Goal: Task Accomplishment & Management: Manage account settings

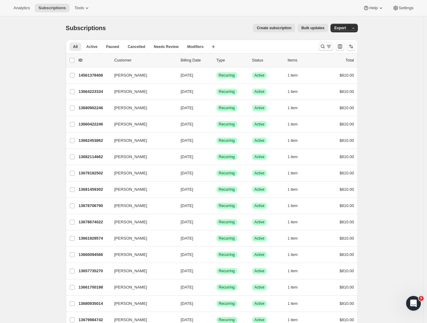
click at [326, 47] on icon "Search and filter results" at bounding box center [323, 46] width 6 height 6
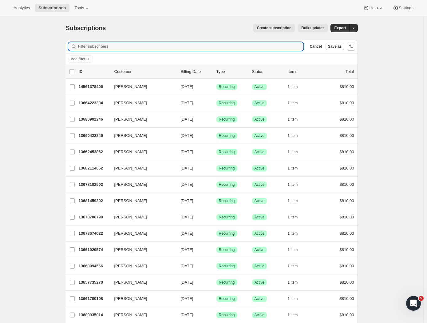
paste input "[PERSON_NAME]"
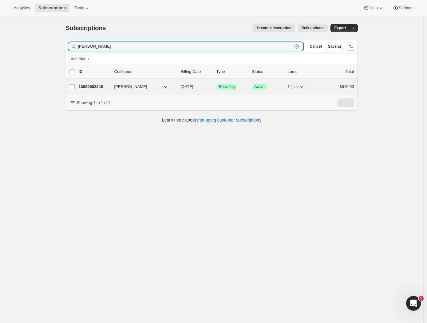
type input "[PERSON_NAME]"
click at [90, 88] on p "13680902246" at bounding box center [94, 87] width 31 height 6
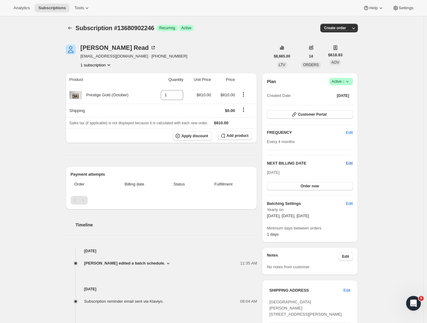
click at [351, 164] on span "Edit" at bounding box center [349, 163] width 7 height 6
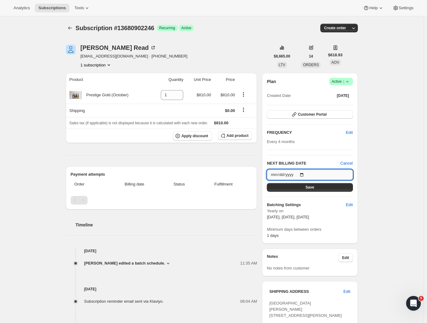
drag, startPoint x: 313, startPoint y: 173, endPoint x: 309, endPoint y: 173, distance: 3.4
click at [313, 173] on input "[DATE]" at bounding box center [310, 175] width 86 height 10
type input "[DATE]"
click at [334, 188] on button "Save" at bounding box center [310, 187] width 86 height 9
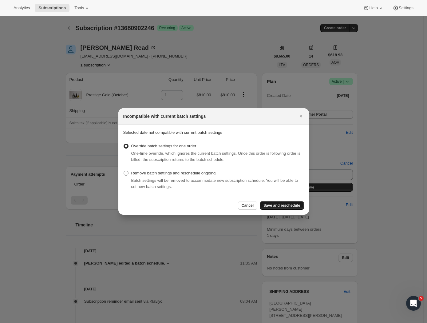
click at [291, 206] on span "Save and reschedule" at bounding box center [282, 205] width 37 height 5
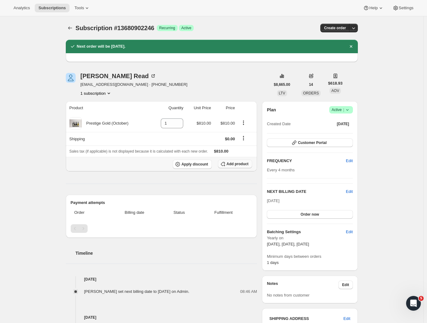
click at [235, 164] on span "Add product" at bounding box center [238, 164] width 22 height 5
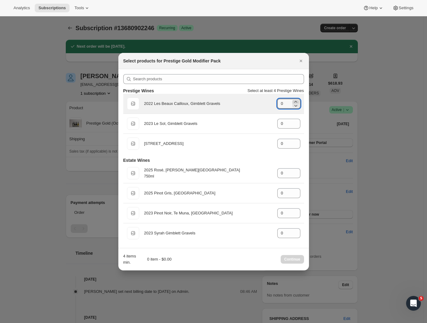
click at [295, 100] on icon ":rh9:" at bounding box center [296, 102] width 6 height 6
type input "1"
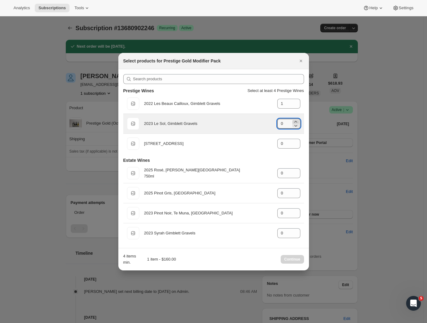
click at [298, 121] on icon ":rh9:" at bounding box center [296, 122] width 6 height 6
type input "1"
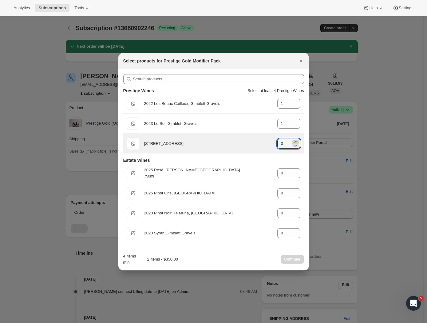
click at [295, 140] on icon ":rh9:" at bounding box center [296, 142] width 6 height 6
type input "2"
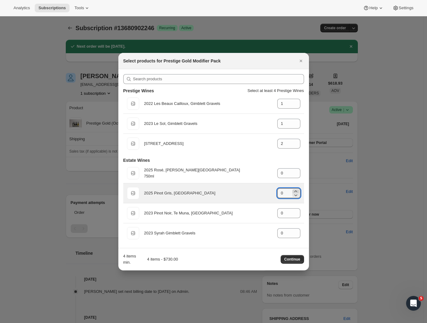
click at [297, 191] on icon ":rh9:" at bounding box center [296, 191] width 6 height 6
type input "2"
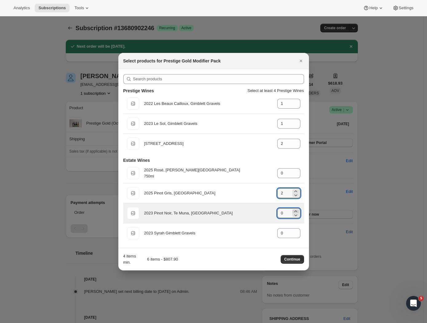
click at [296, 211] on icon ":rh9:" at bounding box center [296, 211] width 6 height 6
click at [296, 211] on icon ":rh9:" at bounding box center [295, 211] width 3 height 2
type input "2"
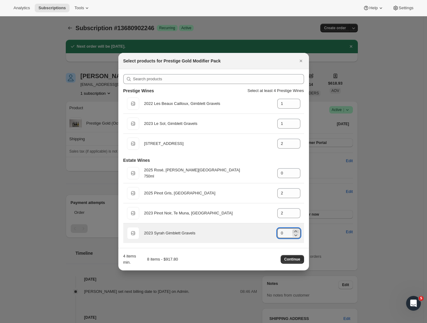
click at [296, 231] on icon ":rh9:" at bounding box center [295, 231] width 3 height 2
type input "2"
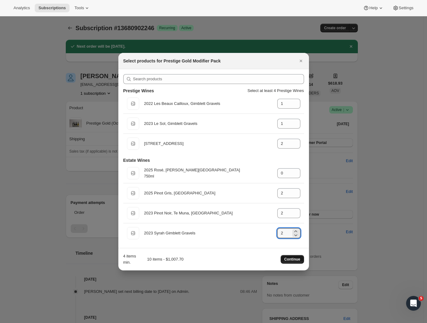
click at [291, 260] on span "Continue" at bounding box center [293, 259] width 16 height 5
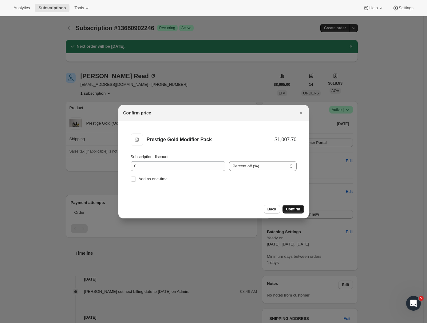
click at [295, 210] on span "Confirm" at bounding box center [293, 209] width 14 height 5
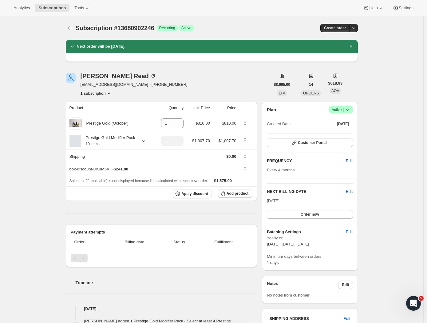
click at [231, 82] on div "[PERSON_NAME] [EMAIL_ADDRESS][DOMAIN_NAME] · [PHONE_NUMBER] 1 subscription" at bounding box center [168, 84] width 205 height 23
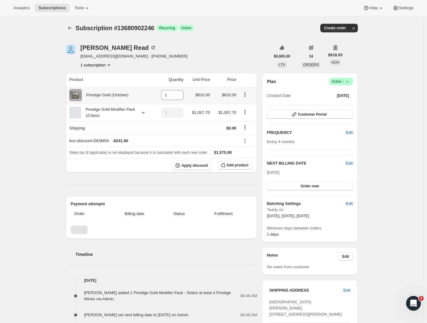
click at [246, 95] on icon "Product actions" at bounding box center [245, 94] width 6 height 6
click at [246, 104] on button "Remove" at bounding box center [246, 107] width 27 height 10
type input "0"
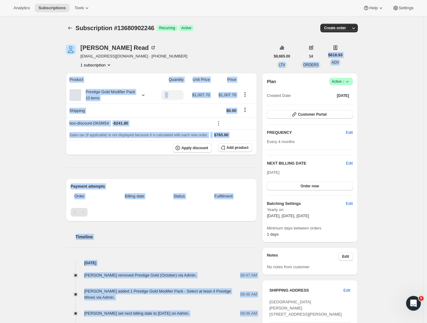
drag, startPoint x: 249, startPoint y: 61, endPoint x: 261, endPoint y: 72, distance: 16.8
click at [261, 72] on div "Steve Read read@xtra.co.nz · +64221919597 1 subscription $8,665.00 LTV 14 ORDER…" at bounding box center [209, 265] width 297 height 460
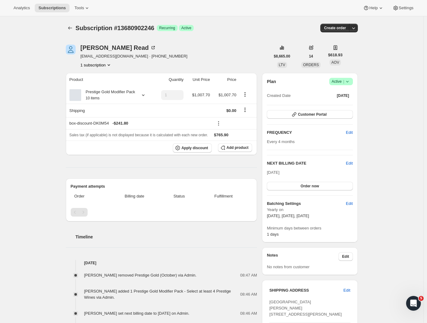
click at [261, 67] on div "Steve Read read@xtra.co.nz · +64221919597 1 subscription" at bounding box center [168, 56] width 205 height 23
click at [234, 150] on span "Add product" at bounding box center [238, 147] width 22 height 5
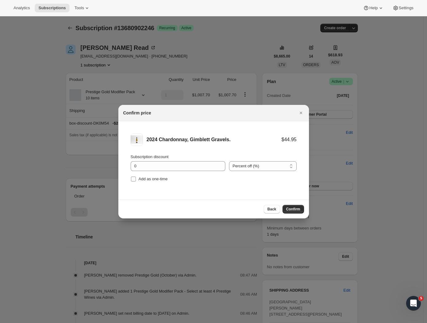
click at [134, 179] on input "Add as one-time" at bounding box center [133, 179] width 5 height 5
checkbox input "true"
drag, startPoint x: 144, startPoint y: 167, endPoint x: 126, endPoint y: 164, distance: 18.4
click at [126, 164] on li "2024 Chardonnay, Gimblett Gravels. $44.95 Subscription discount 0 Percent off (…" at bounding box center [213, 158] width 191 height 74
type input "22"
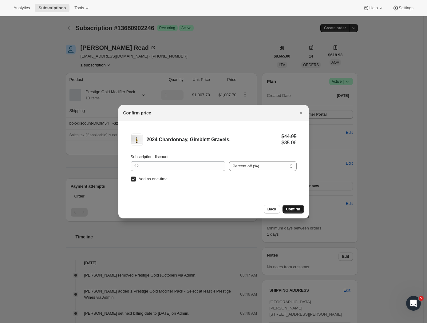
click at [293, 210] on span "Confirm" at bounding box center [293, 209] width 14 height 5
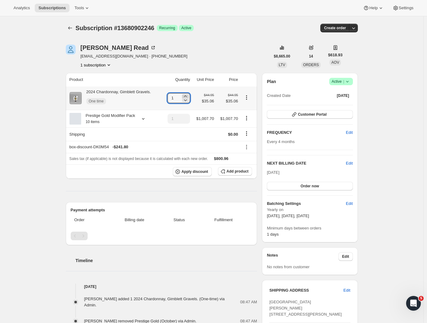
click at [187, 95] on icon at bounding box center [185, 96] width 6 height 6
type input "2"
click at [36, 140] on div "Subscription #13680902246. This page is ready Subscription #13680902246 Success…" at bounding box center [212, 298] width 424 height 565
click at [248, 98] on icon "Product actions" at bounding box center [247, 97] width 6 height 6
click at [243, 111] on span "Remove" at bounding box center [244, 110] width 15 height 5
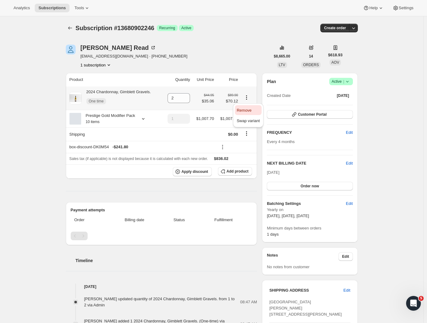
type input "0"
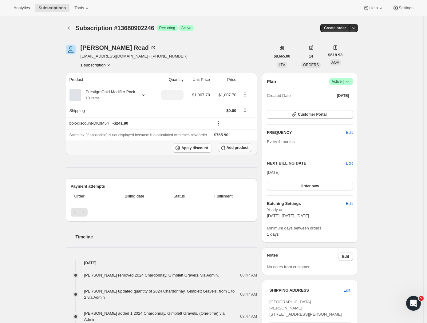
click at [237, 150] on span "Add product" at bounding box center [238, 147] width 22 height 5
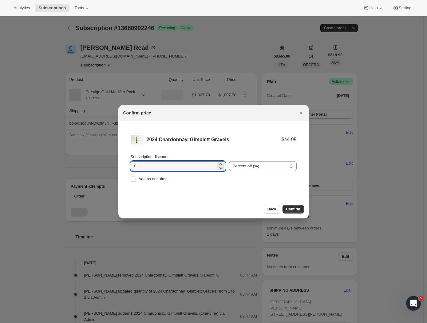
drag, startPoint x: 145, startPoint y: 164, endPoint x: 116, endPoint y: 163, distance: 29.3
type input "24"
click at [294, 210] on span "Confirm" at bounding box center [293, 209] width 14 height 5
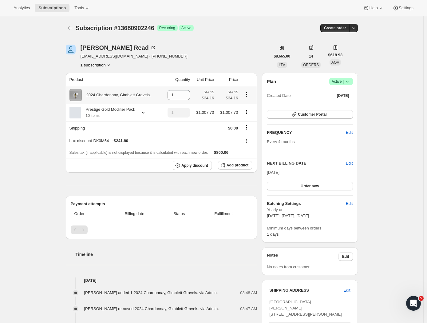
click at [248, 93] on icon "Product actions" at bounding box center [247, 94] width 6 height 6
click at [247, 108] on span "Remove" at bounding box center [244, 107] width 15 height 5
type input "0"
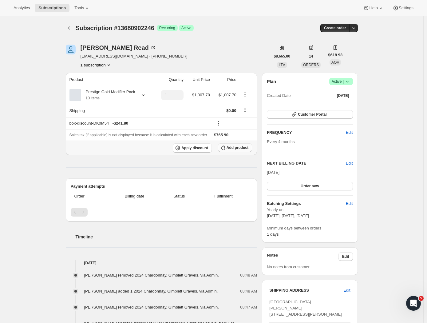
click at [239, 150] on span "Add product" at bounding box center [238, 147] width 22 height 5
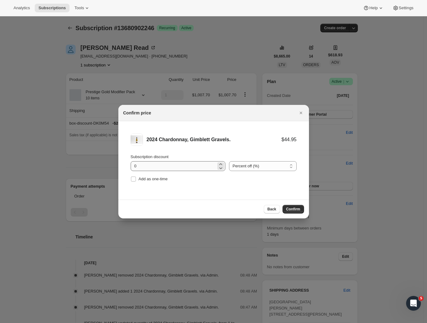
drag, startPoint x: 135, startPoint y: 178, endPoint x: 140, endPoint y: 169, distance: 10.7
click at [135, 178] on input "Add as one-time" at bounding box center [133, 179] width 5 height 5
checkbox input "true"
drag, startPoint x: 139, startPoint y: 165, endPoint x: 120, endPoint y: 160, distance: 19.9
click at [120, 160] on li "2024 Chardonnay, Gimblett Gravels. $44.95 Subscription discount 0 Percent off (…" at bounding box center [213, 158] width 191 height 74
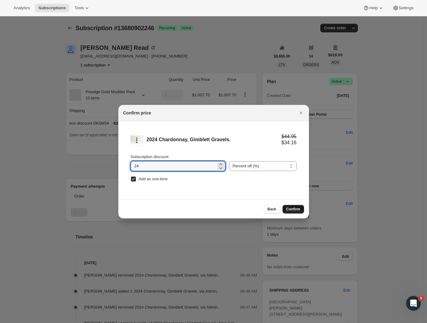
type input "24"
click at [290, 209] on span "Confirm" at bounding box center [293, 209] width 14 height 5
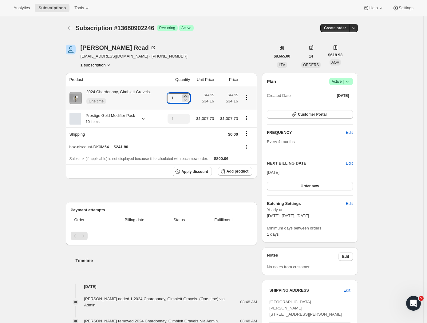
click at [188, 95] on icon at bounding box center [185, 96] width 6 height 6
type input "2"
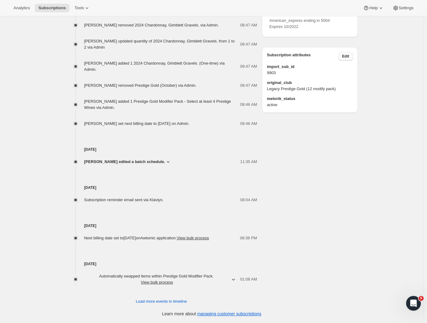
click at [349, 59] on span "Edit" at bounding box center [345, 56] width 7 height 5
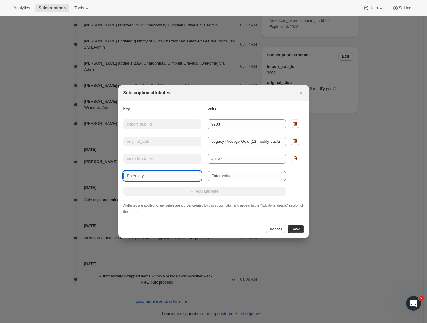
click at [171, 177] on input "New key" at bounding box center [162, 176] width 78 height 10
type input "Wine Preference"
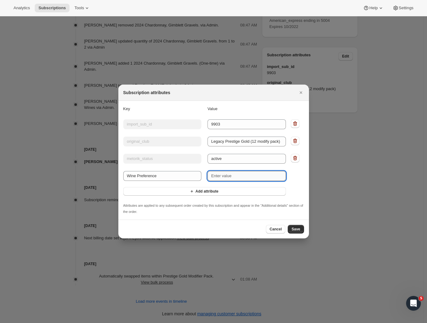
click at [240, 176] on input "New value" at bounding box center [247, 176] width 78 height 10
type input "Rose OUT replaced by Chardonnay"
click at [295, 227] on button "Save" at bounding box center [296, 229] width 16 height 9
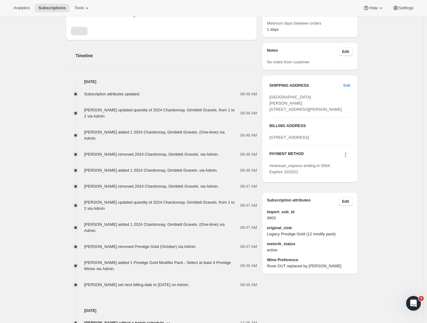
scroll to position [0, 0]
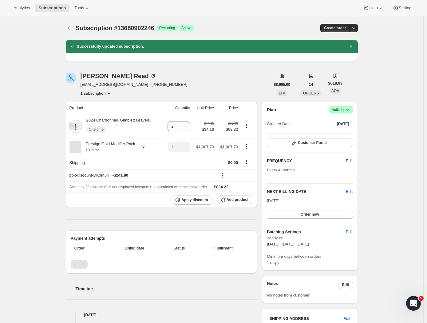
click at [72, 27] on icon "Subscriptions" at bounding box center [70, 28] width 6 height 6
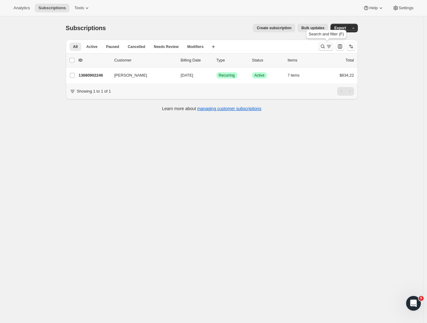
click at [326, 46] on icon "Search and filter results" at bounding box center [323, 46] width 6 height 6
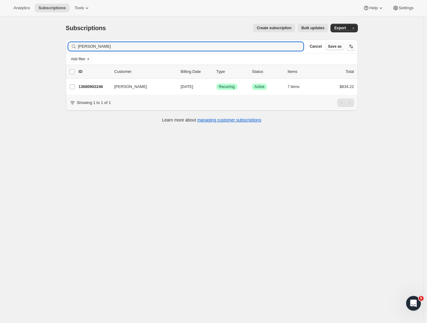
drag, startPoint x: 124, startPoint y: 44, endPoint x: 54, endPoint y: 46, distance: 70.8
click at [54, 46] on div "Subscriptions. This page is ready Subscriptions Create subscription Bulk update…" at bounding box center [212, 177] width 424 height 323
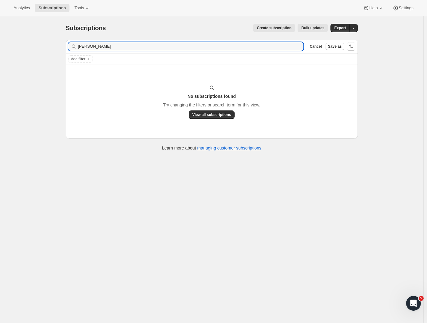
drag, startPoint x: 109, startPoint y: 45, endPoint x: 28, endPoint y: 42, distance: 80.4
click at [27, 44] on div "Subscriptions. This page is ready Subscriptions Create subscription Bulk update…" at bounding box center [212, 177] width 424 height 323
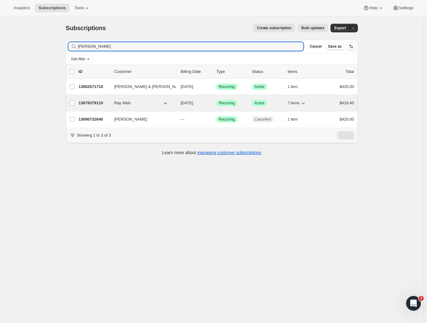
type input "webb"
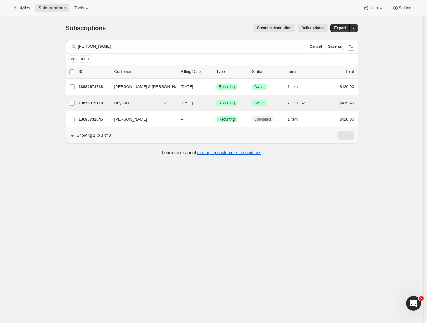
click at [94, 103] on p "13678379110" at bounding box center [94, 103] width 31 height 6
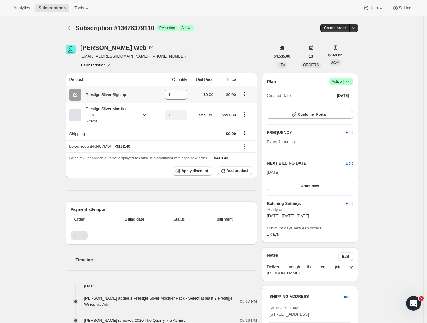
click at [245, 94] on icon "Product actions" at bounding box center [244, 94] width 1 height 1
click at [247, 105] on span "Remove" at bounding box center [242, 106] width 15 height 5
type input "0"
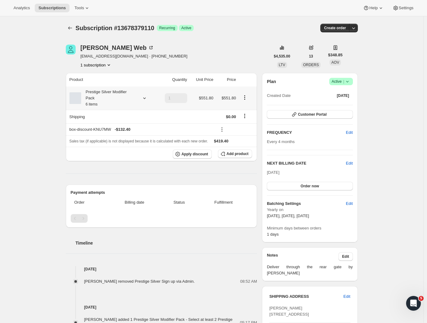
click at [146, 99] on icon at bounding box center [145, 98] width 6 height 6
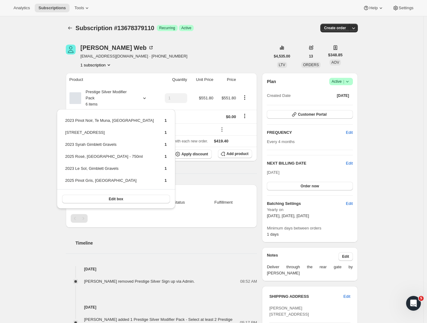
click at [58, 95] on div "Subscription #13678379110. This page is ready Subscription #13678379110 Success…" at bounding box center [212, 321] width 424 height 611
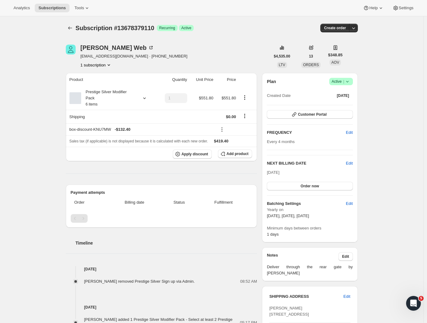
click at [387, 118] on div "Subscription #13678379110. This page is ready Subscription #13678379110 Success…" at bounding box center [212, 321] width 424 height 611
click at [71, 28] on icon "Subscriptions" at bounding box center [70, 28] width 6 height 6
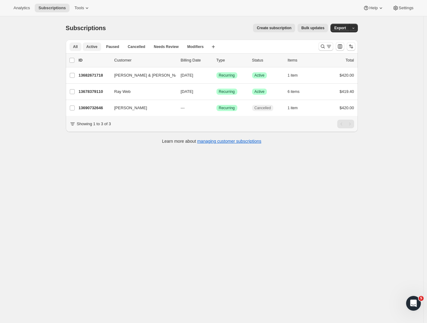
click at [97, 47] on span "Active" at bounding box center [91, 46] width 11 height 5
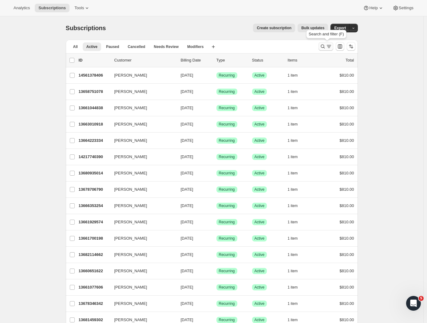
click at [326, 46] on icon "Search and filter results" at bounding box center [323, 46] width 6 height 6
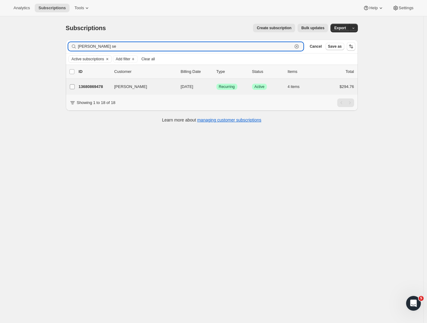
type input "Richard se"
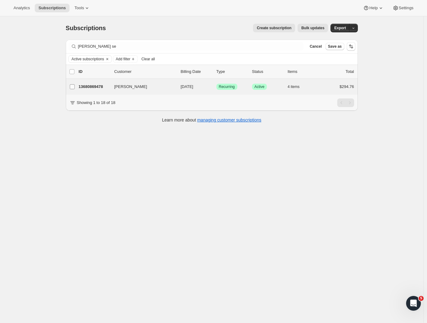
click at [79, 83] on label "Richard Seay" at bounding box center [72, 87] width 13 height 16
click at [75, 84] on input "Richard Seay" at bounding box center [72, 86] width 5 height 5
checkbox input "true"
click at [73, 86] on input "Richard Seay" at bounding box center [72, 87] width 5 height 5
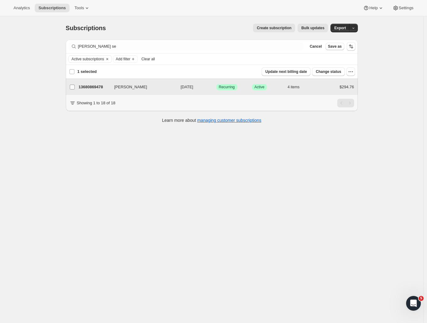
checkbox input "false"
click at [89, 87] on p "13680869478" at bounding box center [94, 87] width 31 height 6
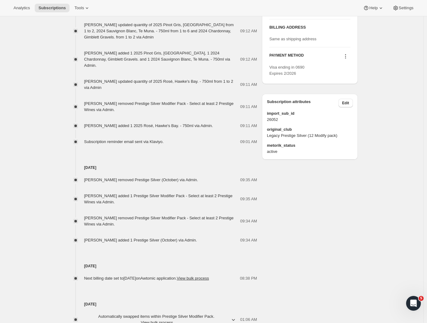
scroll to position [3, 0]
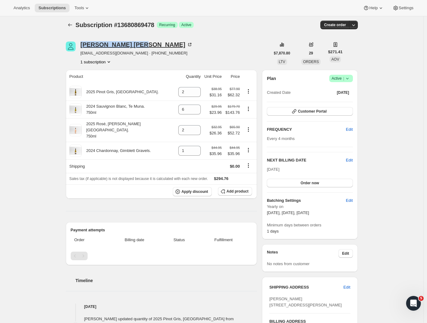
drag, startPoint x: 80, startPoint y: 45, endPoint x: 119, endPoint y: 47, distance: 39.2
click at [119, 47] on div "Richard Seay rseay@xtra.co.nz · +64274426555 1 subscription" at bounding box center [168, 53] width 205 height 23
copy div "Richard Seay"
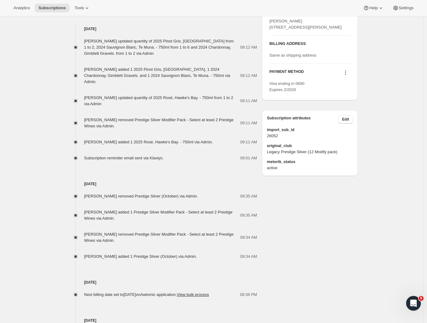
scroll to position [0, 0]
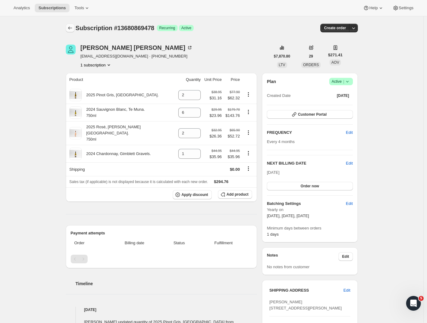
click at [70, 29] on icon "Subscriptions" at bounding box center [70, 27] width 4 height 3
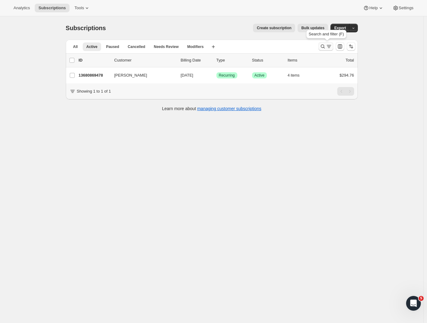
click at [324, 47] on icon "Search and filter results" at bounding box center [323, 46] width 6 height 6
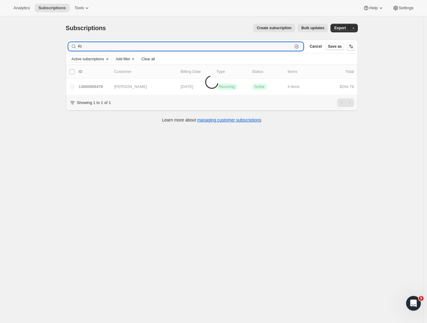
type input "R"
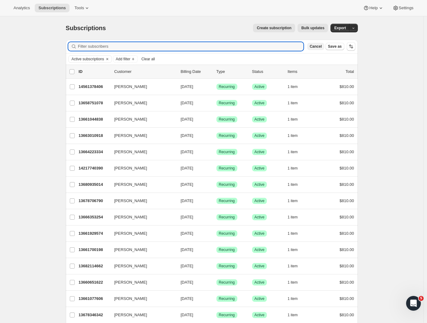
click at [317, 47] on span "Cancel" at bounding box center [316, 46] width 12 height 5
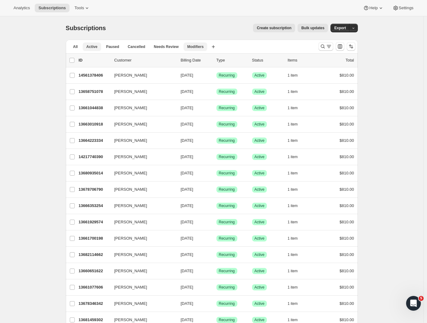
click at [198, 47] on span "Modifiers" at bounding box center [195, 46] width 16 height 5
click at [326, 49] on icon "Search and filter results" at bounding box center [323, 46] width 6 height 6
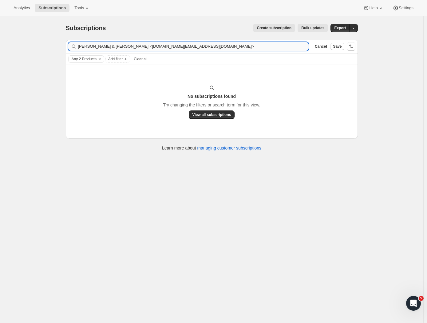
drag, startPoint x: 176, startPoint y: 46, endPoint x: 132, endPoint y: 46, distance: 44.6
click at [134, 46] on input "Chris & Jeni O'Neale <oneale.family@gmail.com>" at bounding box center [193, 46] width 231 height 9
drag, startPoint x: 122, startPoint y: 47, endPoint x: 43, endPoint y: 45, distance: 79.7
click at [43, 45] on div "Subscriptions. This page is ready Subscriptions Create subscription Bulk update…" at bounding box center [212, 177] width 424 height 323
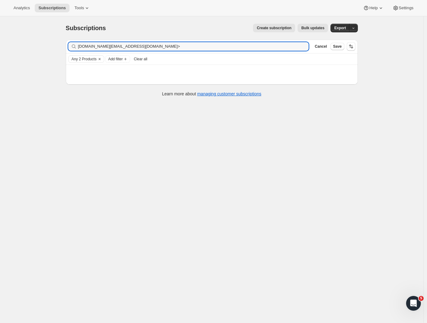
click at [140, 42] on div "Filter subscribers oneale.family@gmail.com> Clear Cancel Save" at bounding box center [212, 47] width 292 height 14
click at [140, 44] on input "oneale.family@gmail.com>" at bounding box center [188, 46] width 220 height 9
type input "oneale.family@gmail.com"
click at [101, 59] on icon "Clear" at bounding box center [100, 59] width 2 height 2
click at [136, 46] on input "oneale.family@gmail.com" at bounding box center [188, 46] width 220 height 9
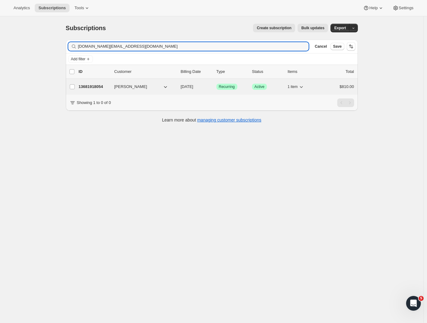
click at [98, 87] on p "13681918054" at bounding box center [94, 87] width 31 height 6
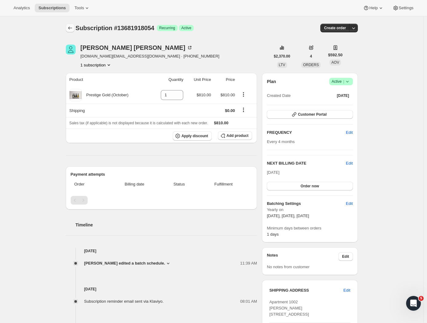
click at [71, 28] on icon "Subscriptions" at bounding box center [70, 28] width 6 height 6
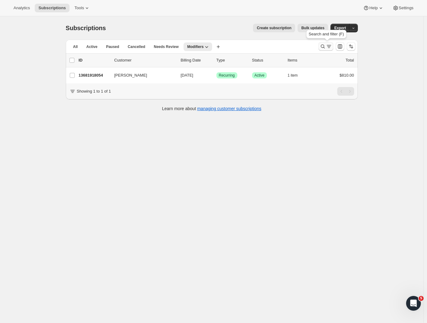
click at [326, 49] on icon "Search and filter results" at bounding box center [323, 46] width 6 height 6
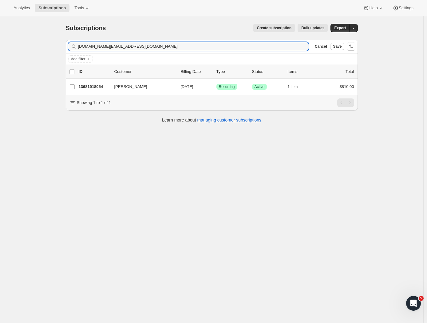
drag, startPoint x: 146, startPoint y: 49, endPoint x: 50, endPoint y: 41, distance: 96.3
click at [50, 41] on div "Subscriptions. This page is ready Subscriptions Create subscription Bulk update…" at bounding box center [212, 177] width 424 height 323
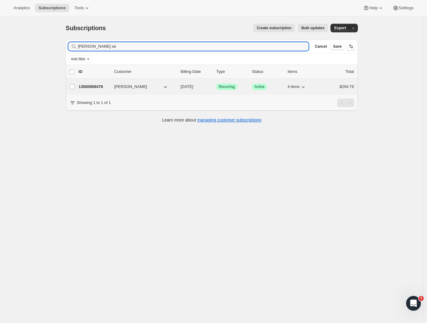
type input "Richard se"
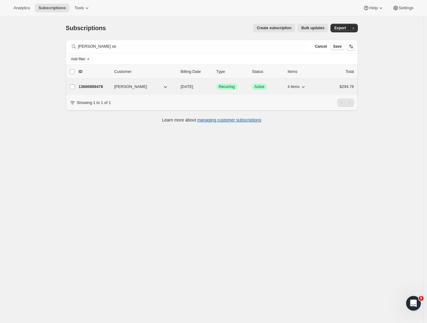
click at [91, 84] on p "13680869478" at bounding box center [94, 87] width 31 height 6
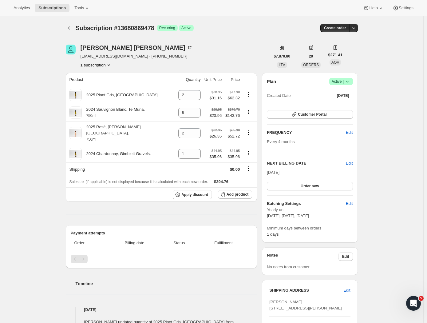
click at [193, 149] on icon at bounding box center [196, 152] width 6 height 6
type input "2"
drag, startPoint x: 71, startPoint y: 27, endPoint x: 81, endPoint y: 27, distance: 9.5
click at [71, 27] on icon "Subscriptions" at bounding box center [70, 28] width 6 height 6
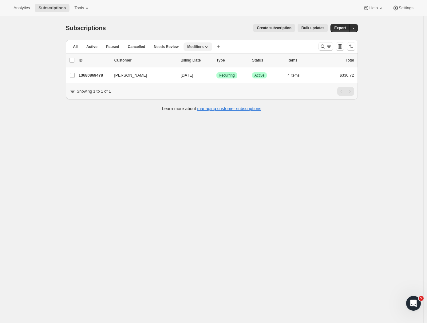
click at [201, 47] on span "Modifiers" at bounding box center [195, 46] width 16 height 5
drag, startPoint x: 183, startPoint y: 26, endPoint x: 217, endPoint y: 32, distance: 34.4
click at [183, 25] on div "Create subscription Bulk updates" at bounding box center [220, 28] width 215 height 9
click at [329, 47] on icon "Search and filter results" at bounding box center [329, 46] width 6 height 6
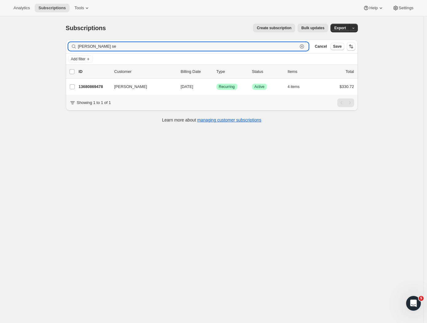
drag, startPoint x: 119, startPoint y: 48, endPoint x: 37, endPoint y: 42, distance: 82.1
click at [37, 42] on div "Subscriptions. This page is ready Subscriptions Create subscription Bulk update…" at bounding box center [212, 177] width 424 height 323
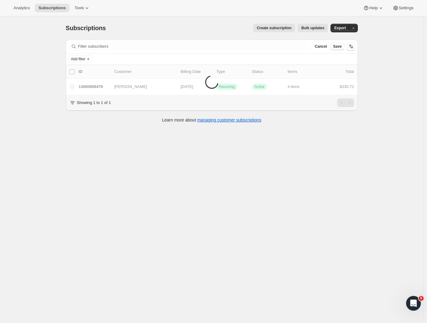
click at [386, 78] on div "Subscriptions. This page is ready Subscriptions Create subscription Bulk update…" at bounding box center [212, 177] width 424 height 323
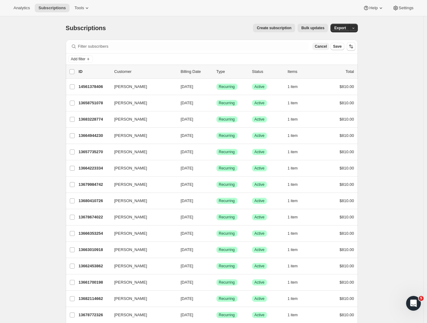
click at [324, 45] on span "Cancel" at bounding box center [321, 46] width 12 height 5
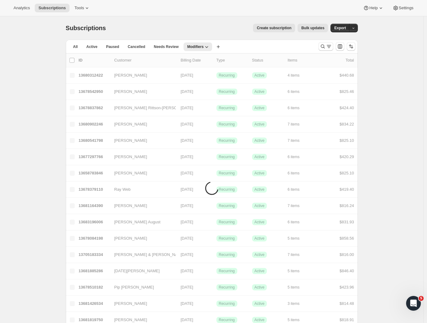
click at [185, 24] on div "Create subscription Bulk updates" at bounding box center [220, 28] width 215 height 9
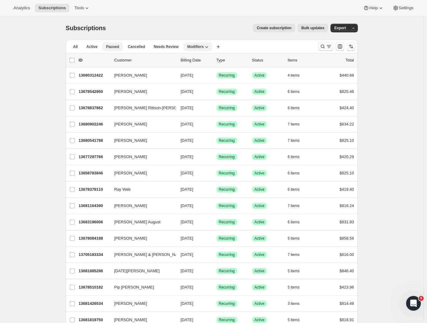
click at [106, 46] on button "Paused" at bounding box center [112, 46] width 21 height 9
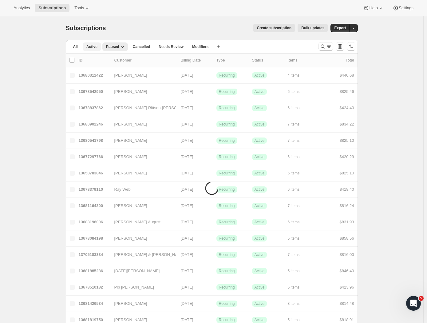
click at [95, 46] on span "Active" at bounding box center [91, 46] width 11 height 5
click at [325, 48] on icon "Search and filter results" at bounding box center [323, 46] width 6 height 6
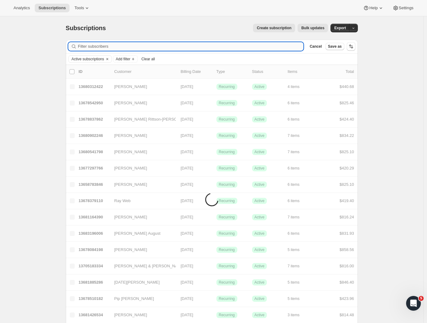
paste input "Gary Gwynne"
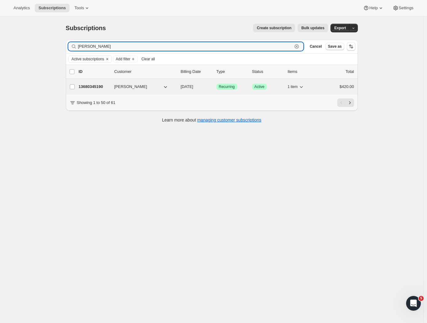
type input "Gary Gwynne"
click at [88, 84] on p "13680345190" at bounding box center [94, 87] width 31 height 6
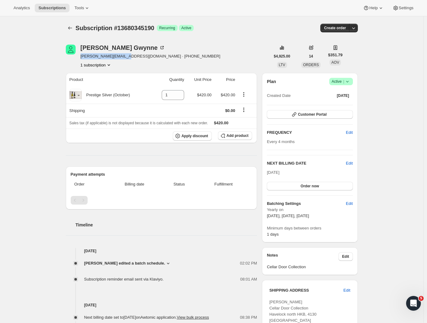
drag, startPoint x: 127, startPoint y: 57, endPoint x: 82, endPoint y: 58, distance: 45.2
click at [82, 58] on div "Gary Gwynne gary@brandideas.co.nz · +6421732544 1 subscription" at bounding box center [168, 56] width 205 height 23
copy span "gary@brandideas.co.nz"
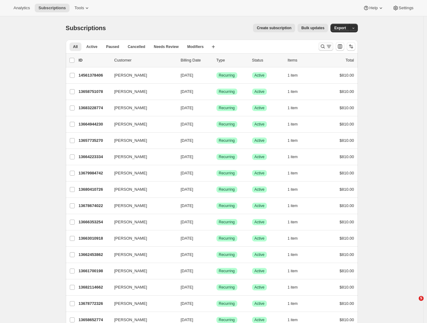
click at [326, 48] on icon "Search and filter results" at bounding box center [323, 46] width 6 height 6
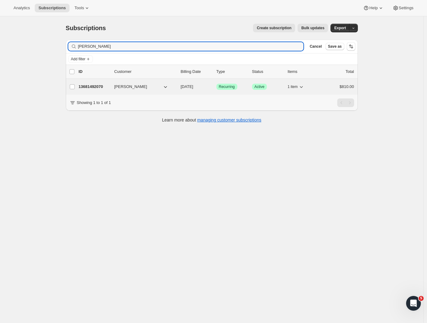
type input "David Graham"
click at [97, 87] on p "13681492070" at bounding box center [94, 87] width 31 height 6
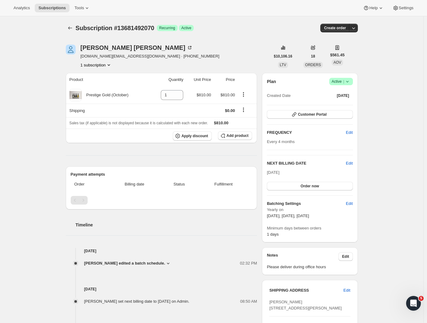
click at [146, 73] on th "Product" at bounding box center [108, 80] width 85 height 14
drag, startPoint x: 136, startPoint y: 57, endPoint x: 84, endPoint y: 55, distance: 51.7
click at [81, 55] on div "David Graham davidgraham.nz@gmail.com · +6421486164 1 subscription" at bounding box center [168, 56] width 205 height 23
copy span "davidgraham.nz@gmail.com"
click at [72, 28] on icon "Subscriptions" at bounding box center [70, 28] width 6 height 6
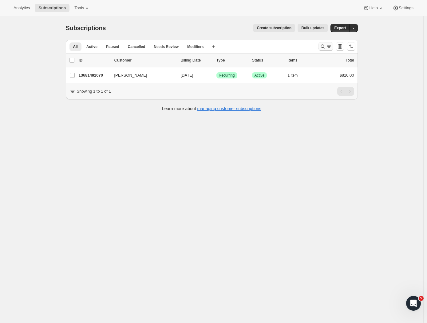
click at [330, 46] on icon "Search and filter results" at bounding box center [329, 46] width 6 height 6
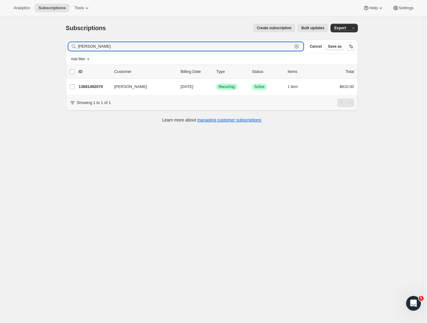
drag, startPoint x: 114, startPoint y: 46, endPoint x: 24, endPoint y: 39, distance: 90.2
click at [24, 39] on div "Subscriptions. This page is ready Subscriptions Create subscription Bulk update…" at bounding box center [212, 177] width 424 height 323
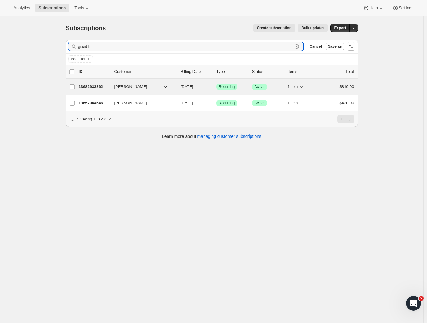
type input "grant h"
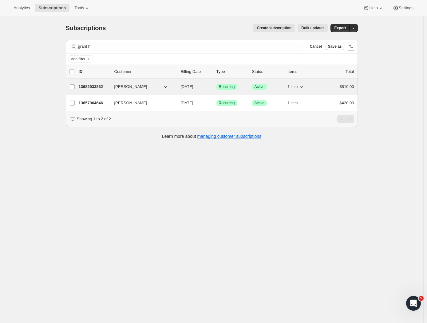
click at [91, 88] on p "13682933862" at bounding box center [94, 87] width 31 height 6
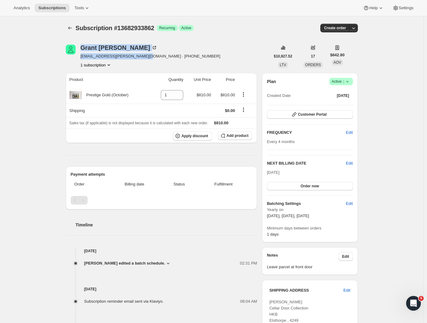
drag, startPoint x: 144, startPoint y: 56, endPoint x: 79, endPoint y: 57, distance: 64.6
click at [79, 57] on div "Grant Hassell grantheather.hassell@gmail.com · +64294942237 1 subscription" at bounding box center [168, 56] width 205 height 23
click at [235, 20] on div "Subscription #13682933862. This page is ready Subscription #13682933862 Success…" at bounding box center [212, 27] width 292 height 23
drag, startPoint x: 144, startPoint y: 56, endPoint x: 83, endPoint y: 56, distance: 60.9
click at [83, 56] on span "grantheather.hassell@gmail.com · +64294942237" at bounding box center [151, 56] width 140 height 6
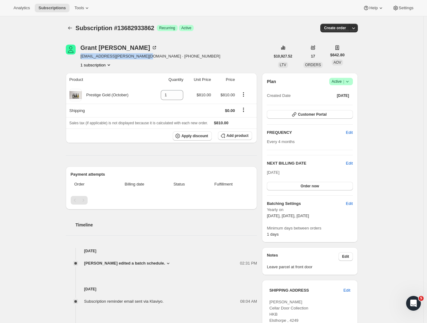
copy span "grantheather.hassell@gmail.com"
click at [72, 26] on icon "Subscriptions" at bounding box center [70, 28] width 6 height 6
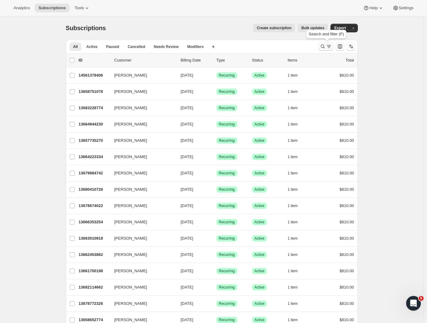
click at [329, 47] on icon "Search and filter results" at bounding box center [329, 46] width 6 height 6
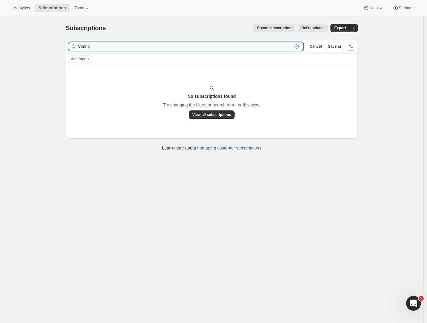
type input "Connor"
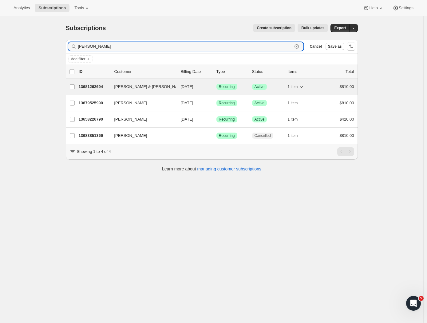
click at [106, 87] on p "13681262694" at bounding box center [94, 87] width 31 height 6
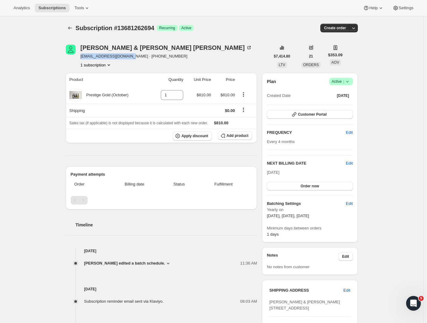
drag, startPoint x: 128, startPoint y: 57, endPoint x: 81, endPoint y: 56, distance: 47.4
click at [81, 56] on div "Lisa & Chris Connor chrisconnor@xtra.co.nz · +6421305466 1 subscription" at bounding box center [168, 56] width 205 height 23
copy span "chrisconnor@xtra.co.nz"
click at [151, 70] on div "Lisa & Chris Connor chrisconnor@xtra.co.nz · +6421305466 1 subscription $7,414.…" at bounding box center [209, 252] width 297 height 434
drag, startPoint x: 127, startPoint y: 56, endPoint x: 83, endPoint y: 56, distance: 44.0
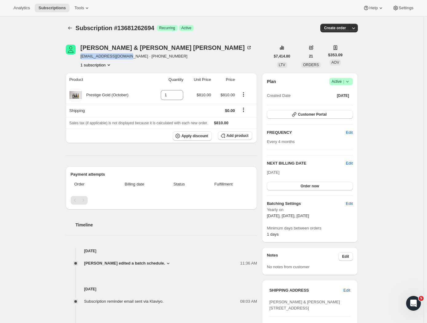
click at [83, 56] on span "chrisconnor@xtra.co.nz · +6421305466" at bounding box center [167, 56] width 172 height 6
copy span "chrisconnor@xtra.co.nz"
click at [70, 25] on icon "Subscriptions" at bounding box center [70, 28] width 6 height 6
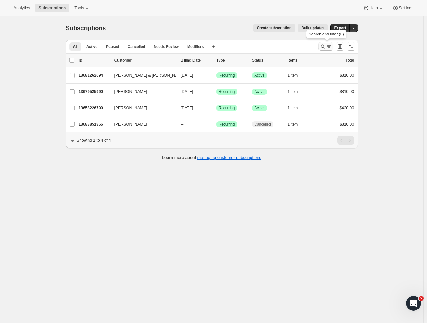
click at [328, 47] on icon "Search and filter results" at bounding box center [329, 46] width 6 height 6
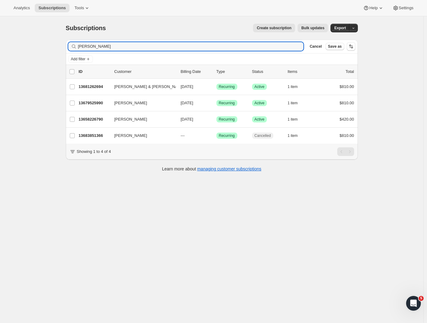
drag, startPoint x: 103, startPoint y: 45, endPoint x: 33, endPoint y: 46, distance: 69.8
click at [32, 47] on div "Subscriptions. This page is ready Subscriptions Create subscription Bulk update…" at bounding box center [212, 177] width 424 height 323
type input "Brian"
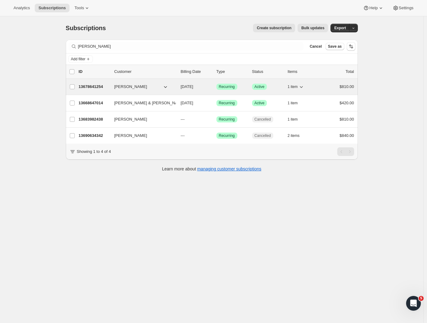
drag, startPoint x: 33, startPoint y: 46, endPoint x: 96, endPoint y: 83, distance: 72.7
click at [96, 83] on div "13678641254 Brian Elliott 10/05/2025 Success Recurring Success Active 1 item $8…" at bounding box center [217, 86] width 276 height 9
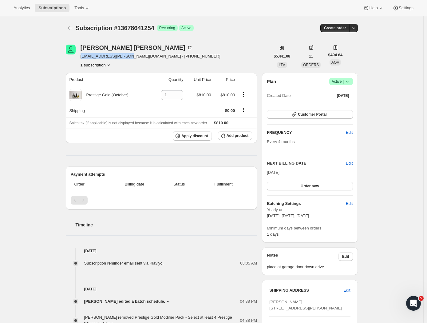
drag, startPoint x: 124, startPoint y: 57, endPoint x: 81, endPoint y: 57, distance: 42.5
click at [81, 57] on div "Brian Elliott bk.elliott@dgse.co.nz · +64292435943 1 subscription" at bounding box center [168, 56] width 205 height 23
copy span "bk.elliott@dgse.co.nz"
click at [72, 31] on icon "Subscriptions" at bounding box center [70, 28] width 6 height 6
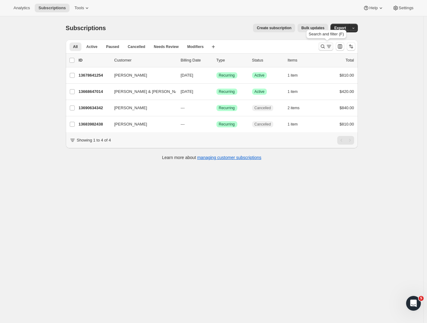
click at [330, 46] on icon "Search and filter results" at bounding box center [329, 46] width 6 height 6
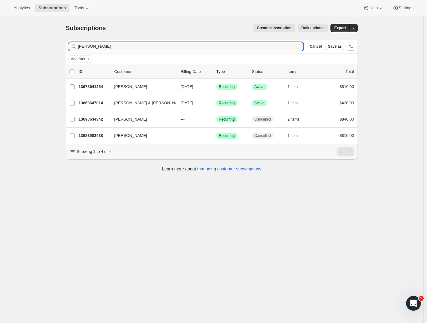
drag, startPoint x: 96, startPoint y: 45, endPoint x: 46, endPoint y: 44, distance: 49.8
click at [46, 44] on div "Subscriptions. This page is ready Subscriptions Create subscription Bulk update…" at bounding box center [212, 177] width 424 height 323
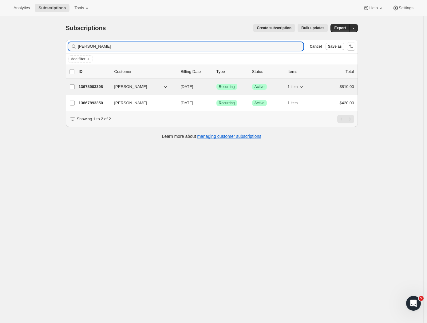
type input "watts"
click at [97, 89] on p "13678903398" at bounding box center [94, 87] width 31 height 6
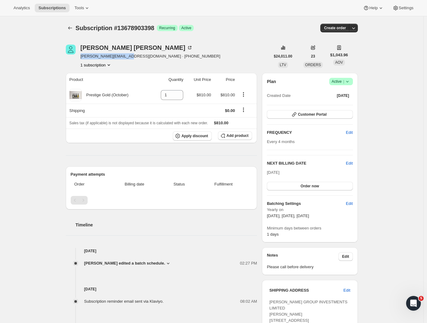
drag, startPoint x: 128, startPoint y: 57, endPoint x: 81, endPoint y: 56, distance: 47.1
click at [81, 56] on div "Craig Watts craig@wattsgroup.co.nz · +6421922936 1 subscription" at bounding box center [168, 56] width 205 height 23
copy span "craig@wattsgroup.co.nz"
click at [69, 29] on icon "Subscriptions" at bounding box center [70, 28] width 6 height 6
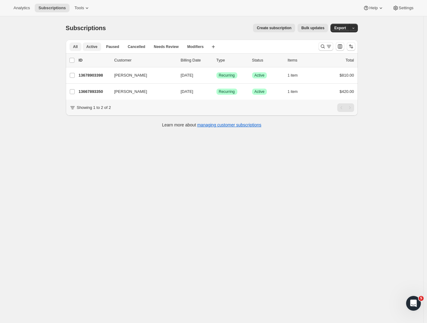
click at [94, 46] on span "Active" at bounding box center [91, 46] width 11 height 5
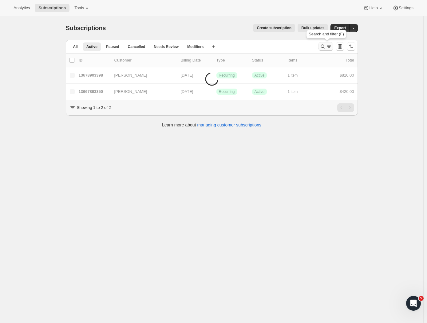
click at [322, 46] on icon "Search and filter results" at bounding box center [323, 46] width 6 height 6
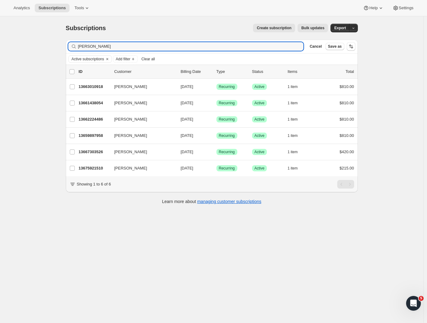
drag, startPoint x: 174, startPoint y: 64, endPoint x: 43, endPoint y: 120, distance: 142.0
click at [36, 122] on div "Subscriptions. This page is ready Subscriptions Create subscription Bulk update…" at bounding box center [212, 177] width 424 height 323
drag, startPoint x: 147, startPoint y: 48, endPoint x: 46, endPoint y: 43, distance: 100.4
click at [46, 43] on div "Subscriptions. This page is ready Subscriptions Create subscription Bulk update…" at bounding box center [212, 177] width 424 height 323
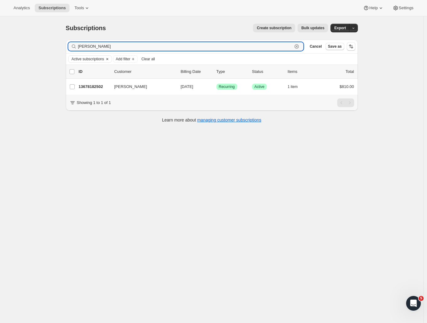
type input "Marty"
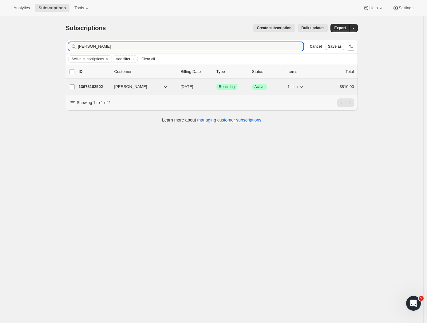
drag, startPoint x: 99, startPoint y: 58, endPoint x: 106, endPoint y: 86, distance: 29.4
click at [106, 86] on p "13678182502" at bounding box center [94, 87] width 31 height 6
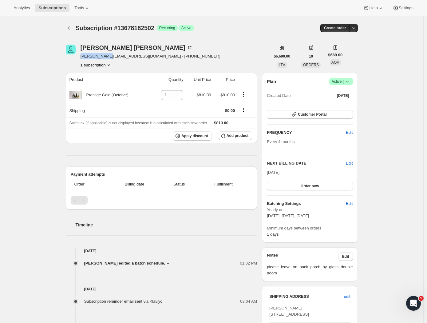
drag, startPoint x: 82, startPoint y: 58, endPoint x: 111, endPoint y: 58, distance: 29.2
click at [111, 58] on span "marty@obe.nz · +6421337847" at bounding box center [151, 56] width 140 height 6
copy span "marty@obe.nz"
click at [72, 26] on icon "Subscriptions" at bounding box center [70, 28] width 6 height 6
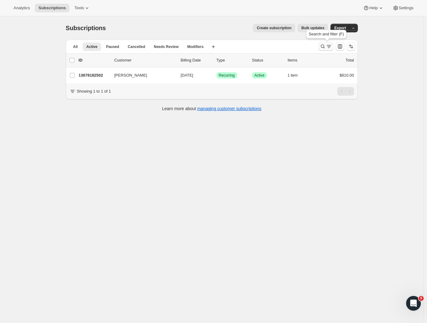
click at [328, 47] on icon "Search and filter results" at bounding box center [329, 46] width 6 height 6
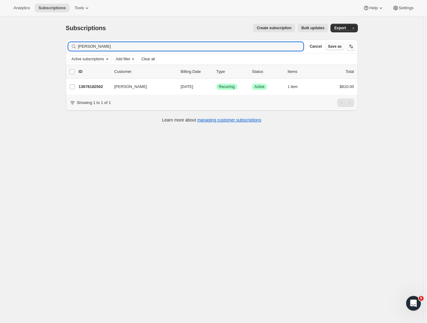
drag, startPoint x: 101, startPoint y: 48, endPoint x: 26, endPoint y: 41, distance: 75.1
click at [25, 43] on div "Subscriptions. This page is ready Subscriptions Create subscription Bulk update…" at bounding box center [212, 177] width 424 height 323
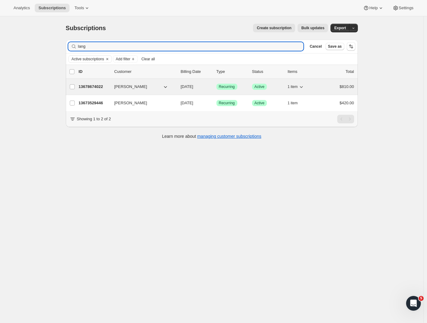
type input "lang"
click at [130, 88] on span "[PERSON_NAME]" at bounding box center [130, 87] width 33 height 6
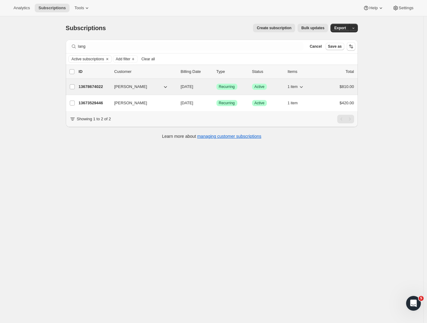
click at [90, 86] on p "13678674022" at bounding box center [94, 87] width 31 height 6
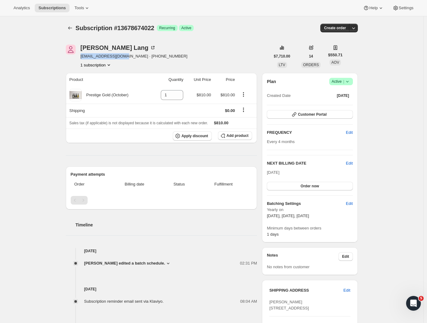
drag, startPoint x: 125, startPoint y: 58, endPoint x: 80, endPoint y: 57, distance: 44.6
click at [80, 57] on div "Jamie Lang lfch1983@hotmail.com · +64275759999 1 subscription" at bounding box center [168, 56] width 205 height 23
copy span "lfch1983@hotmail.com"
click at [72, 28] on icon "Subscriptions" at bounding box center [70, 28] width 6 height 6
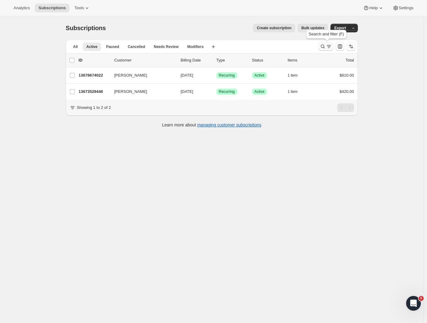
click at [325, 47] on icon "Search and filter results" at bounding box center [323, 46] width 6 height 6
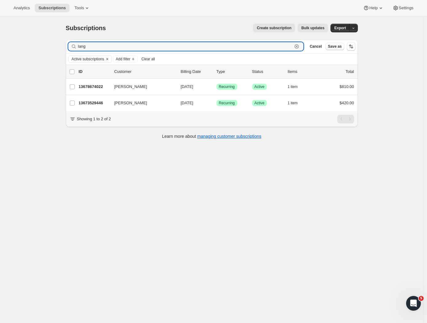
drag, startPoint x: 93, startPoint y: 47, endPoint x: 58, endPoint y: 45, distance: 35.4
click at [58, 45] on div "Subscriptions. This page is ready Subscriptions Create subscription Bulk update…" at bounding box center [212, 177] width 424 height 323
type input "n"
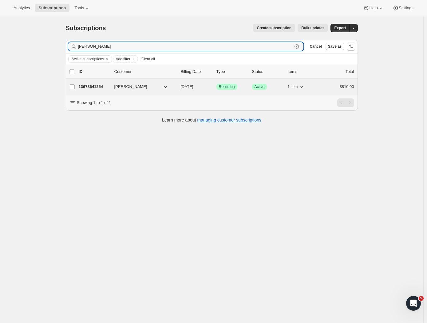
type input "Brian e"
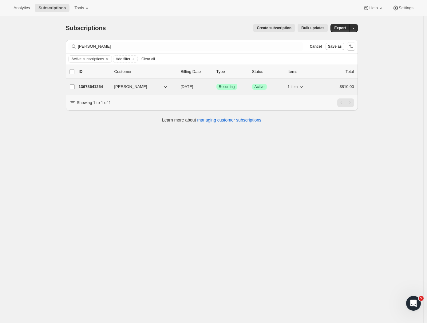
click at [94, 89] on p "13678641254" at bounding box center [94, 87] width 31 height 6
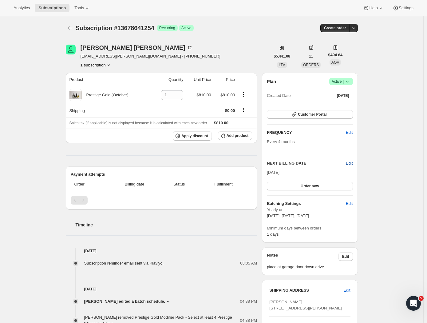
click at [353, 164] on span "Edit" at bounding box center [349, 163] width 7 height 6
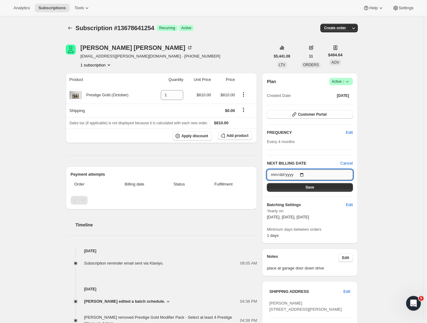
click at [301, 173] on input "[DATE]" at bounding box center [310, 175] width 86 height 10
type input "[DATE]"
click at [322, 189] on button "Save" at bounding box center [310, 187] width 86 height 9
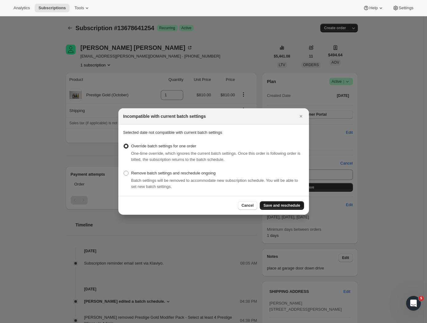
click at [273, 205] on span "Save and reschedule" at bounding box center [282, 205] width 37 height 5
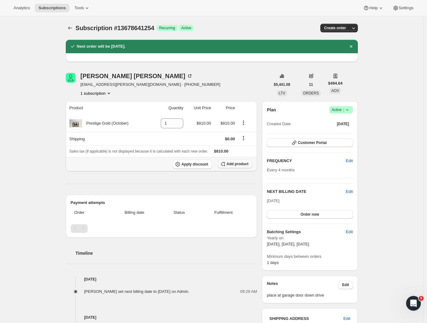
click at [235, 163] on span "Add product" at bounding box center [238, 164] width 22 height 5
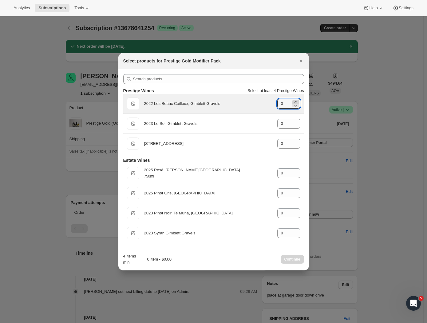
click at [296, 100] on icon ":r29a:" at bounding box center [296, 102] width 6 height 6
type input "1"
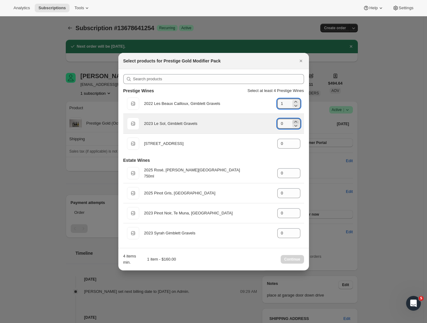
click at [296, 120] on icon ":r29a:" at bounding box center [296, 122] width 6 height 6
type input "1"
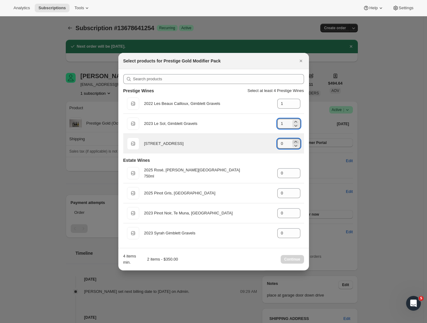
click at [296, 141] on icon ":r29a:" at bounding box center [295, 142] width 3 height 2
type input "2"
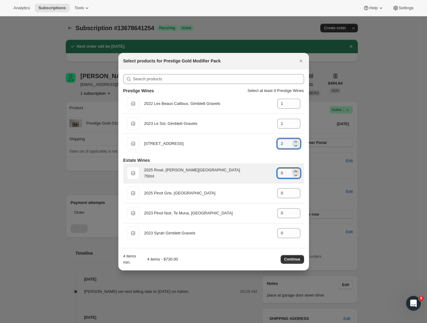
click at [294, 170] on icon ":r29a:" at bounding box center [296, 171] width 6 height 6
type input "2"
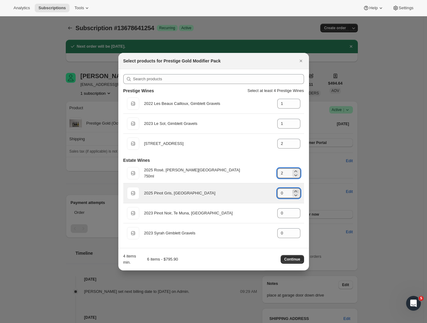
click at [295, 190] on icon ":r29a:" at bounding box center [296, 191] width 6 height 6
type input "2"
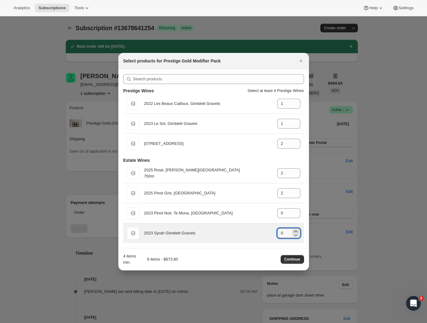
click at [297, 230] on icon ":r29a:" at bounding box center [296, 231] width 6 height 6
type input "4"
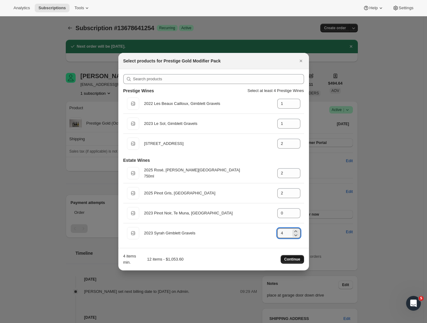
click at [290, 260] on span "Continue" at bounding box center [293, 259] width 16 height 5
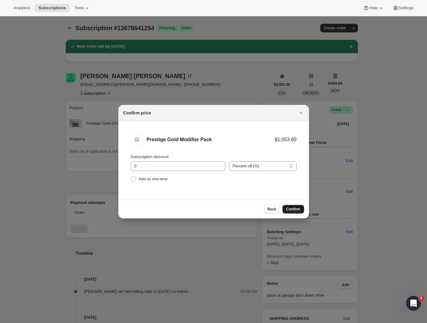
click at [295, 210] on span "Confirm" at bounding box center [293, 209] width 14 height 5
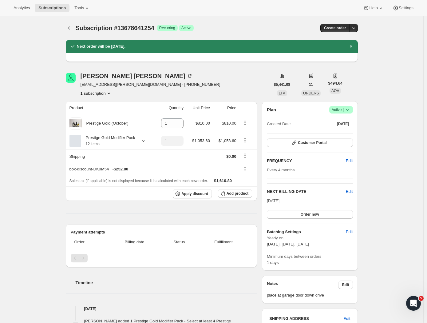
click at [244, 88] on div "Brian Elliott bk.elliott@dgse.co.nz · +64292435943 1 subscription" at bounding box center [168, 84] width 205 height 23
